Goal: Task Accomplishment & Management: Use online tool/utility

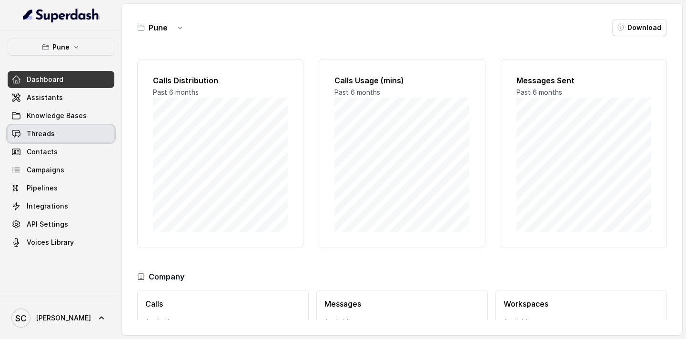
click at [57, 132] on link "Threads" at bounding box center [61, 133] width 107 height 17
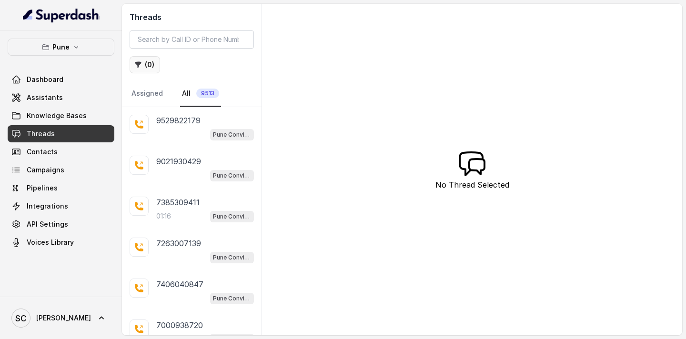
click at [146, 64] on button "( 0 )" at bounding box center [145, 64] width 30 height 17
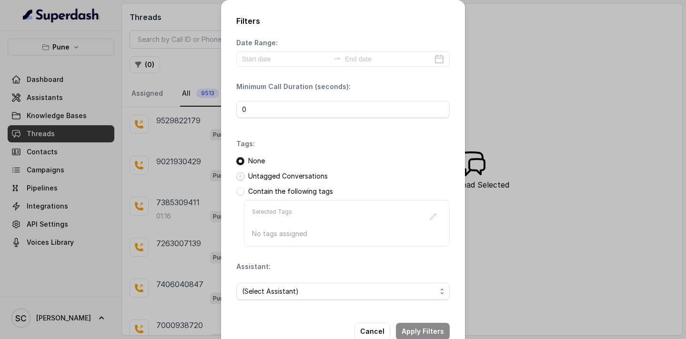
click at [241, 175] on span at bounding box center [240, 176] width 8 height 8
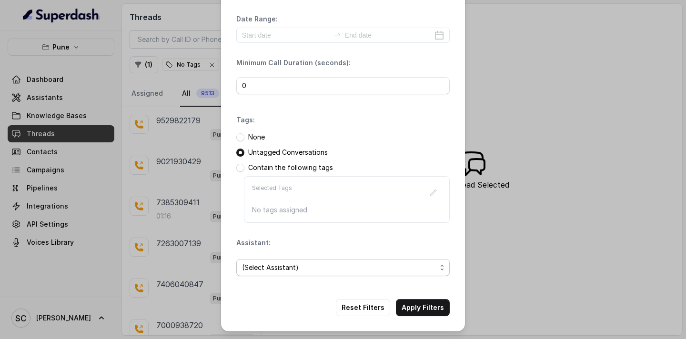
click at [280, 267] on span "(Select Assistant)" at bounding box center [339, 267] width 194 height 11
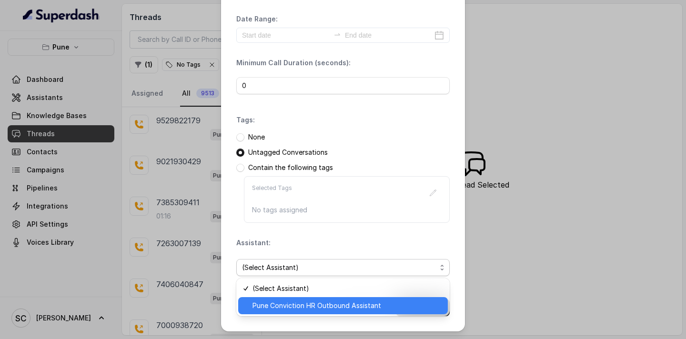
click at [282, 305] on span "Pune Conviction HR Outbound Assistant" at bounding box center [347, 305] width 190 height 11
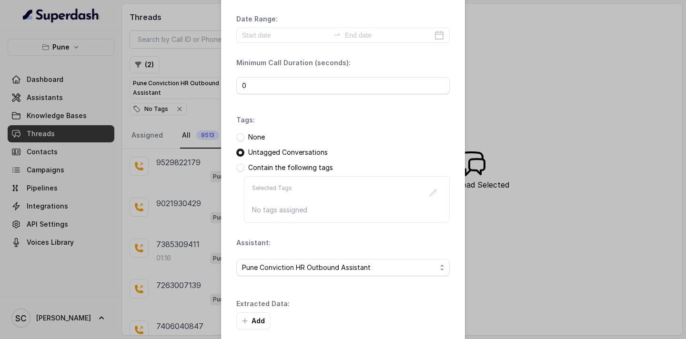
scroll to position [70, 0]
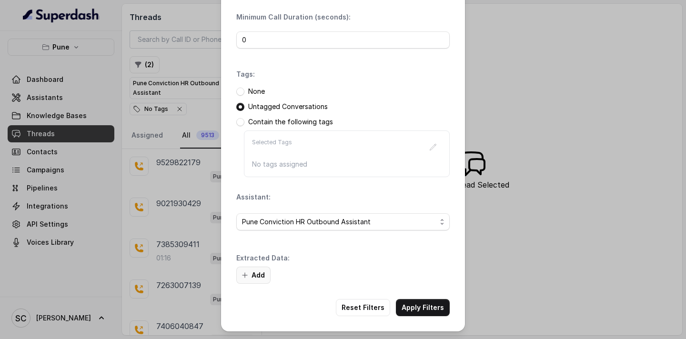
click at [259, 274] on button "Add" at bounding box center [253, 275] width 34 height 17
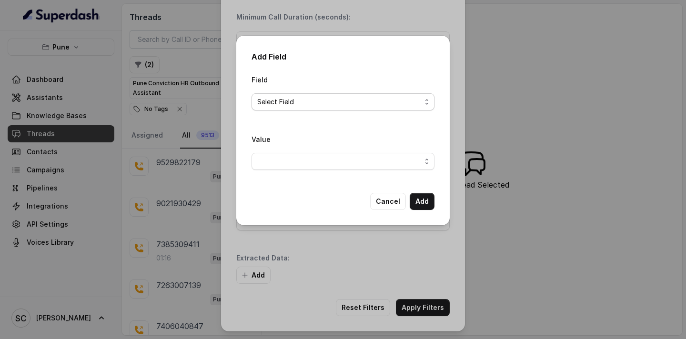
click at [328, 104] on span "Select Field" at bounding box center [339, 101] width 164 height 11
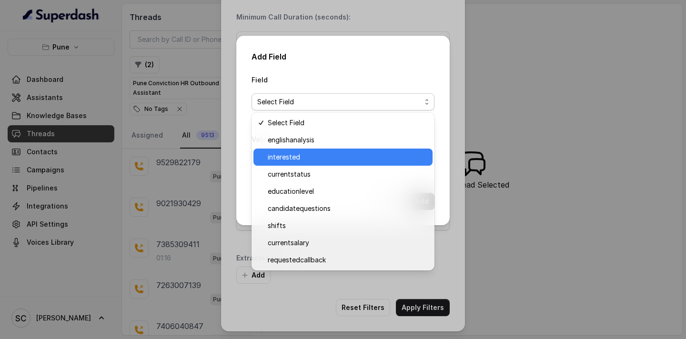
click at [309, 161] on span "interested" at bounding box center [347, 156] width 159 height 11
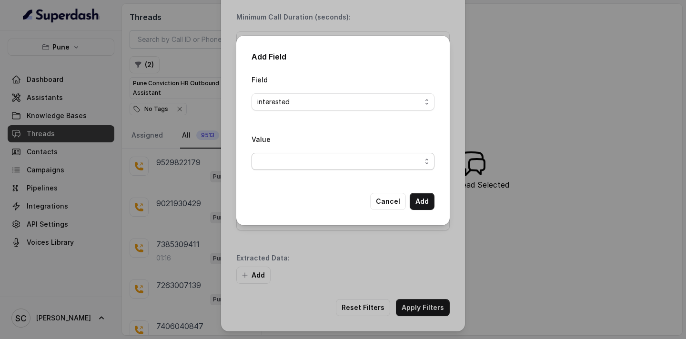
click at [300, 164] on span "button" at bounding box center [342, 161] width 183 height 17
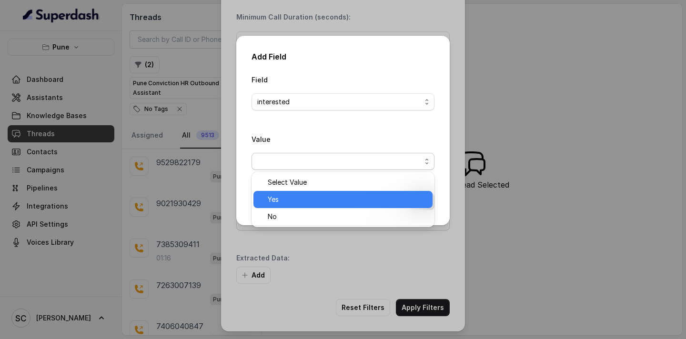
click at [285, 199] on span "Yes" at bounding box center [347, 199] width 159 height 11
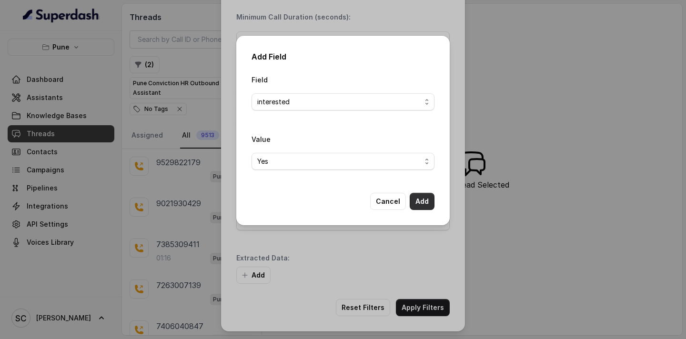
click at [426, 200] on button "Add" at bounding box center [422, 201] width 25 height 17
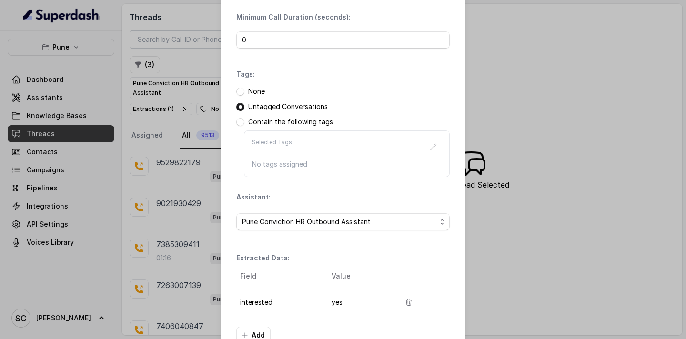
scroll to position [130, 0]
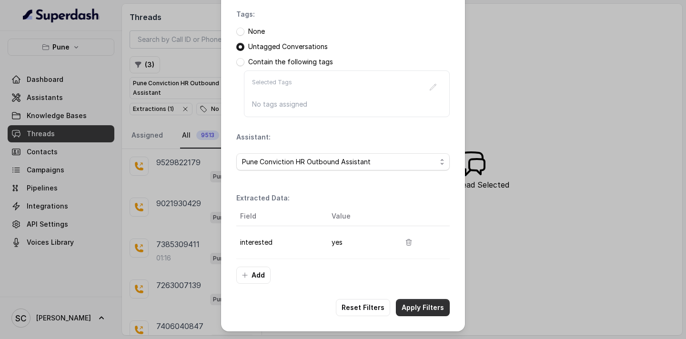
click at [424, 308] on button "Apply Filters" at bounding box center [423, 307] width 54 height 17
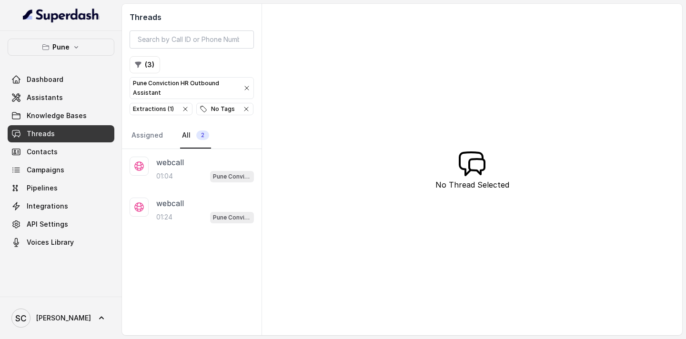
click at [244, 109] on icon "button" at bounding box center [246, 109] width 4 height 4
